Goal: Task Accomplishment & Management: Use online tool/utility

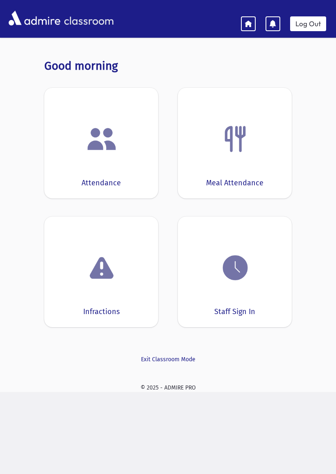
click at [237, 292] on div "Staff Sign In" at bounding box center [235, 272] width 114 height 111
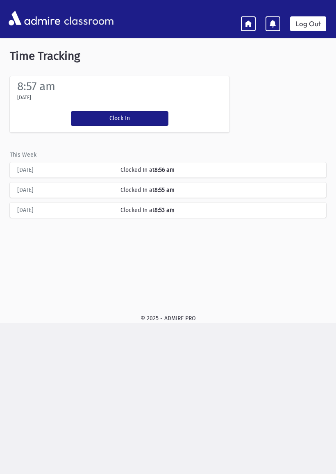
click at [128, 119] on button "Clock In" at bounding box center [120, 118] width 98 height 15
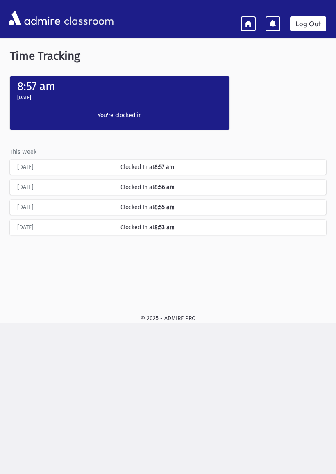
click at [301, 26] on link "Log Out" at bounding box center [308, 23] width 36 height 15
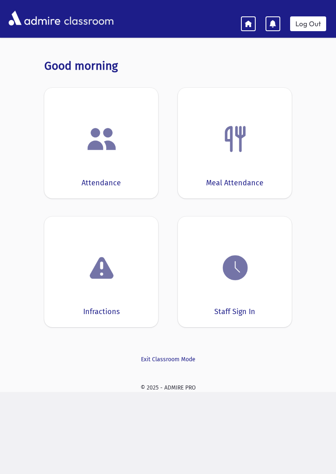
click at [251, 278] on img at bounding box center [235, 267] width 31 height 31
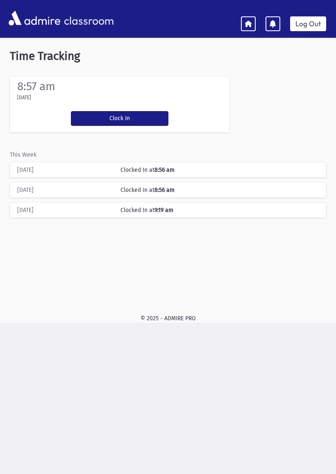
click at [120, 117] on button "Clock In" at bounding box center [120, 118] width 98 height 15
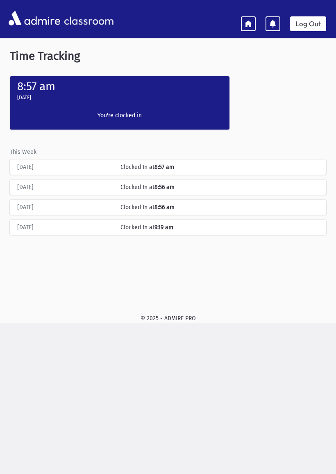
click at [248, 22] on icon at bounding box center [248, 23] width 7 height 7
